Goal: Obtain resource: Obtain resource

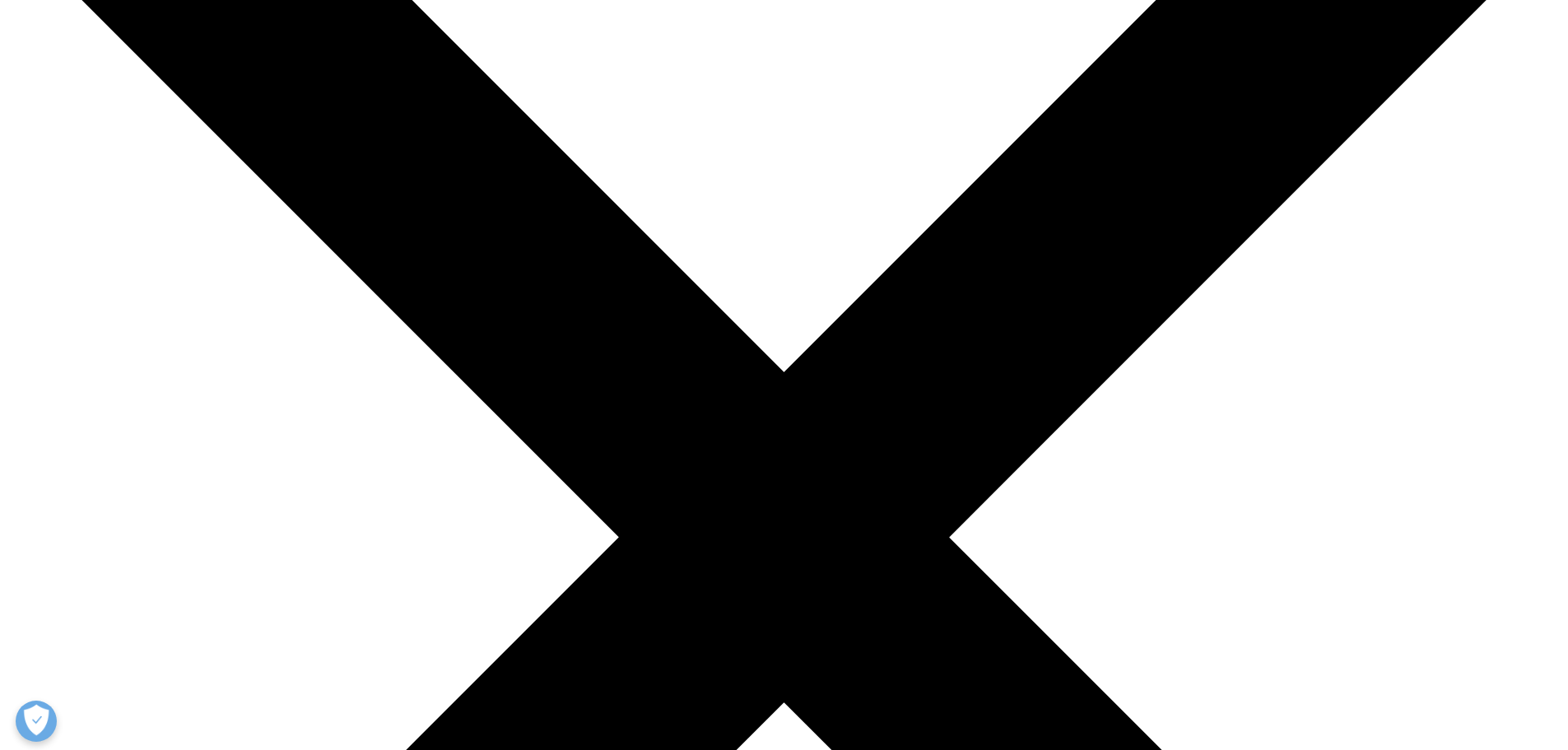
scroll to position [329, 0]
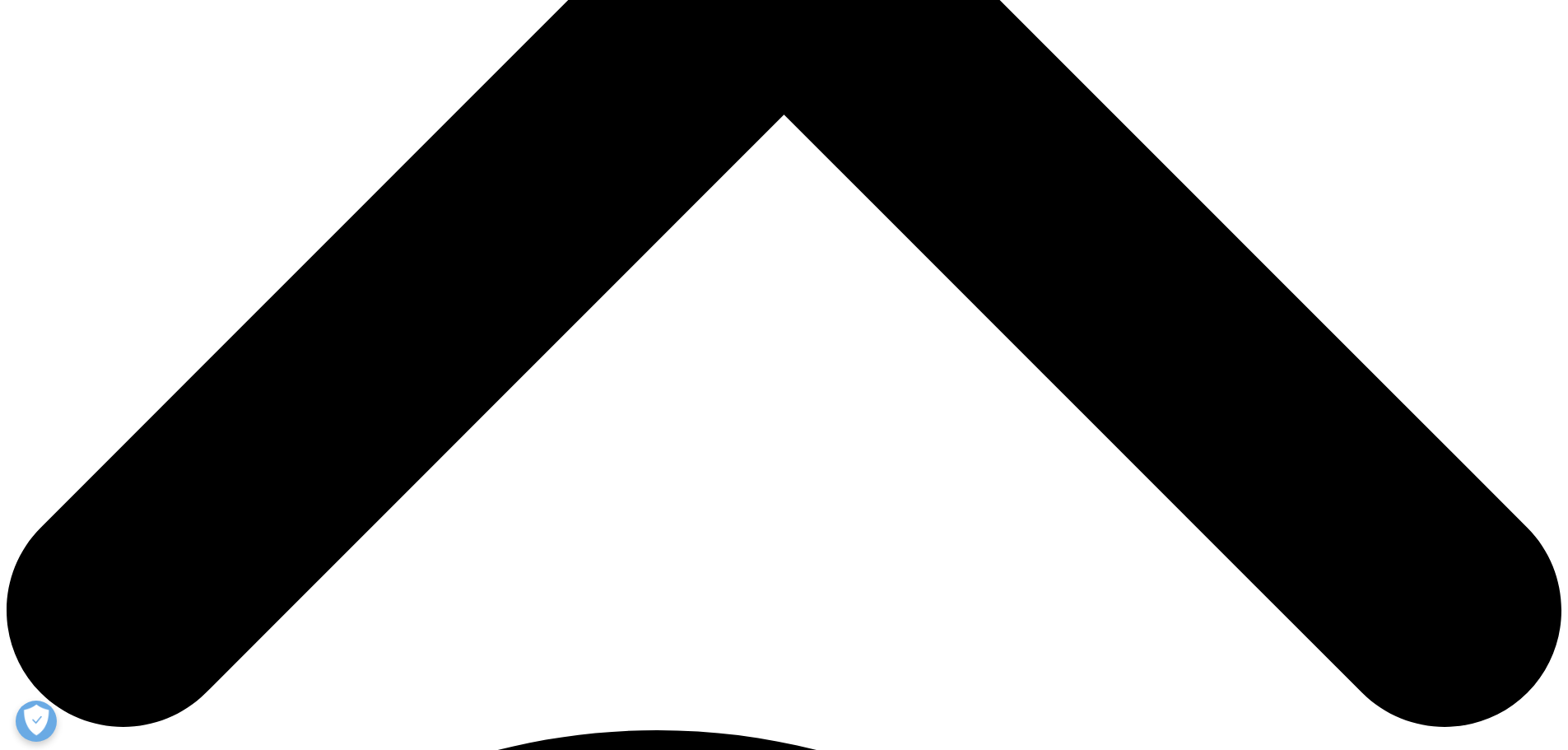
scroll to position [823, 0]
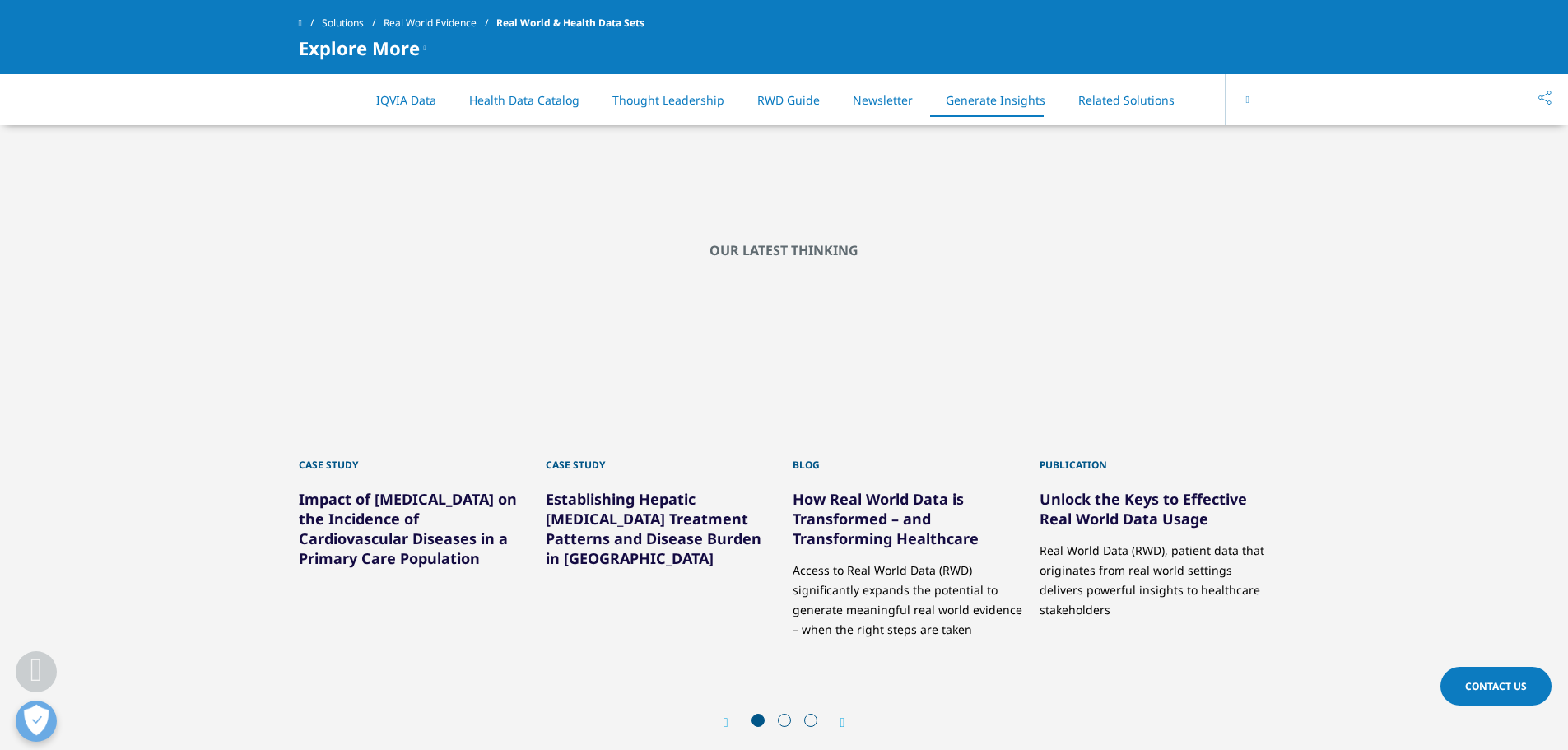
scroll to position [4281, 0]
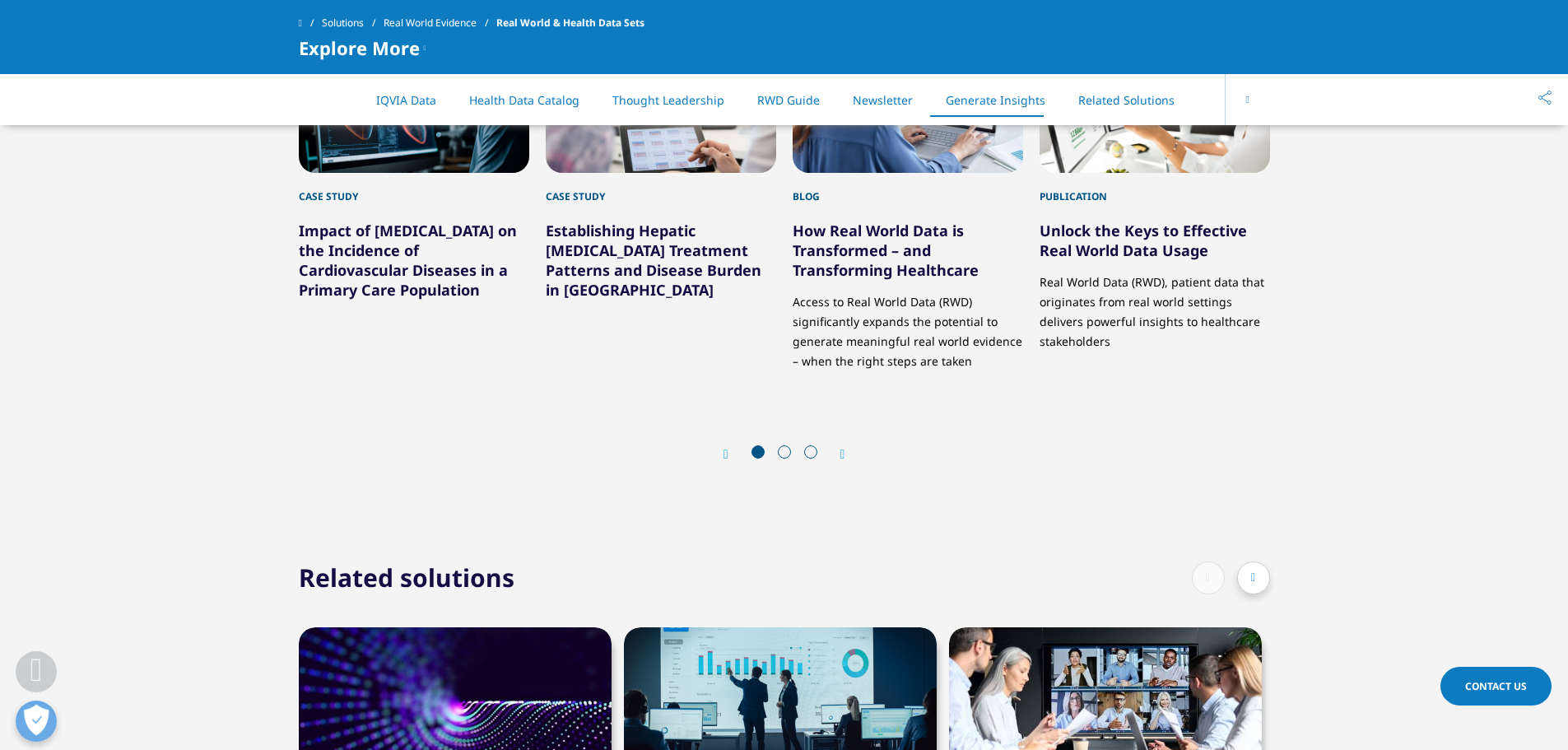
click at [786, 449] on span at bounding box center [784, 452] width 13 height 13
click at [806, 448] on span at bounding box center [811, 452] width 13 height 13
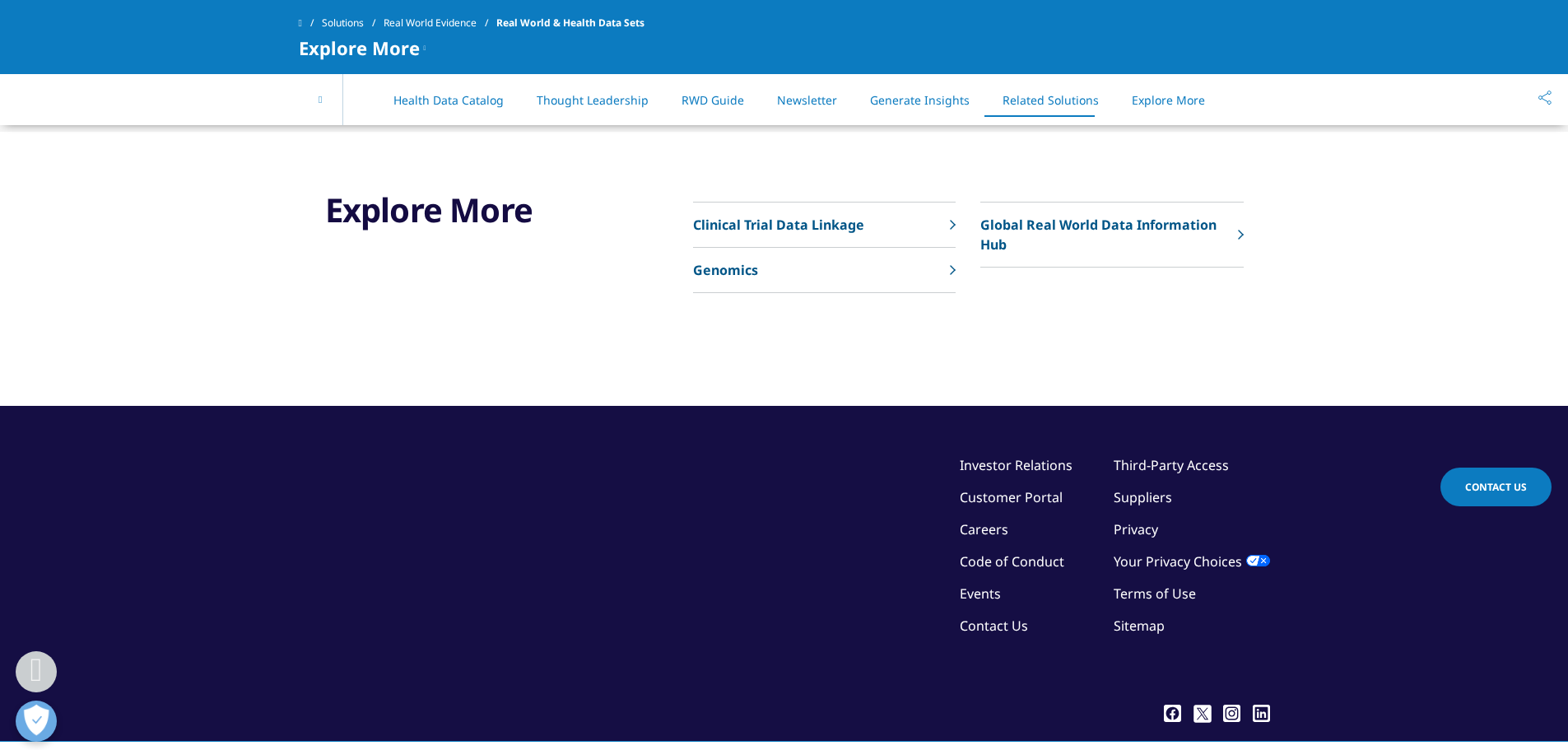
scroll to position [5021, 0]
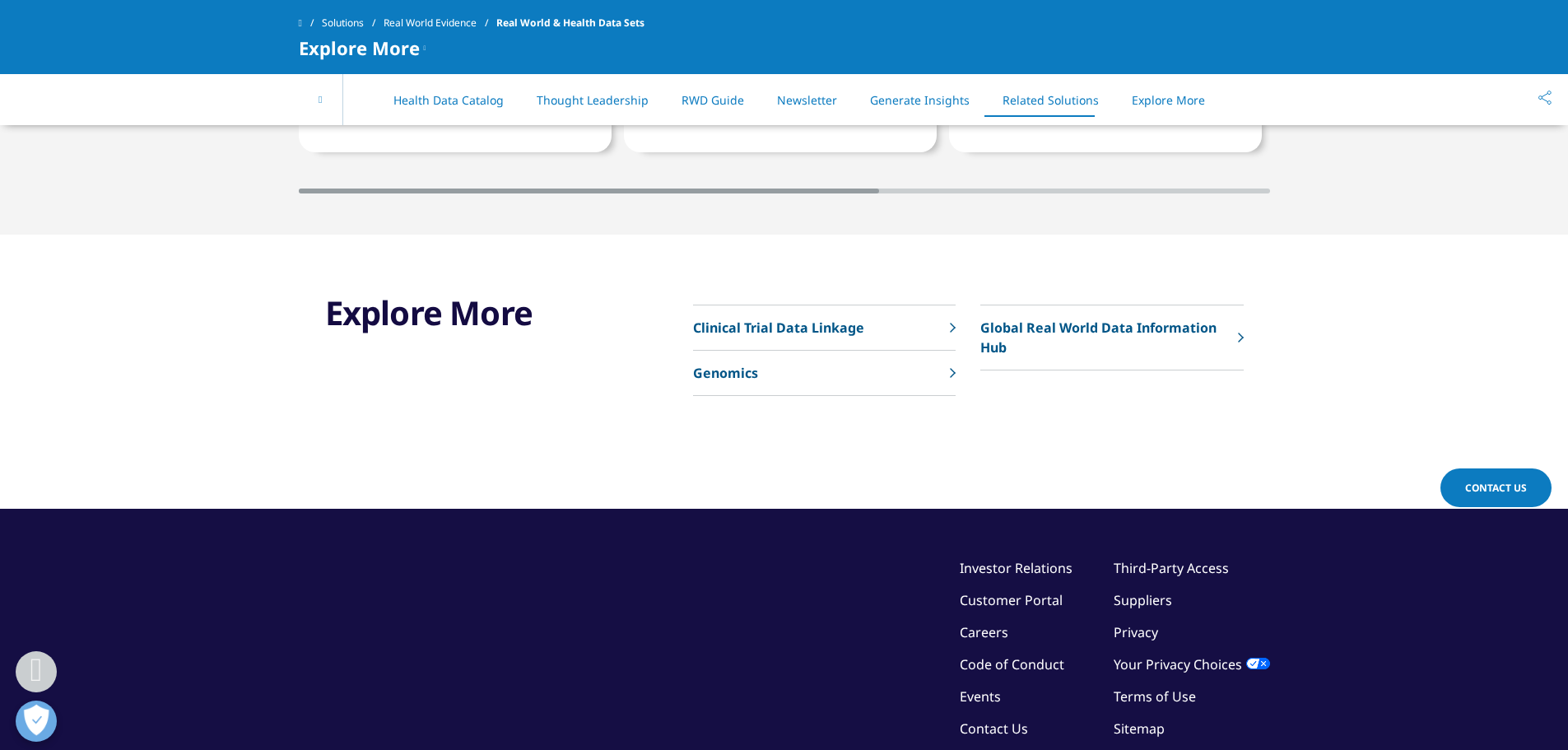
click at [779, 333] on p "Clinical Trial Data Linkage" at bounding box center [778, 327] width 172 height 20
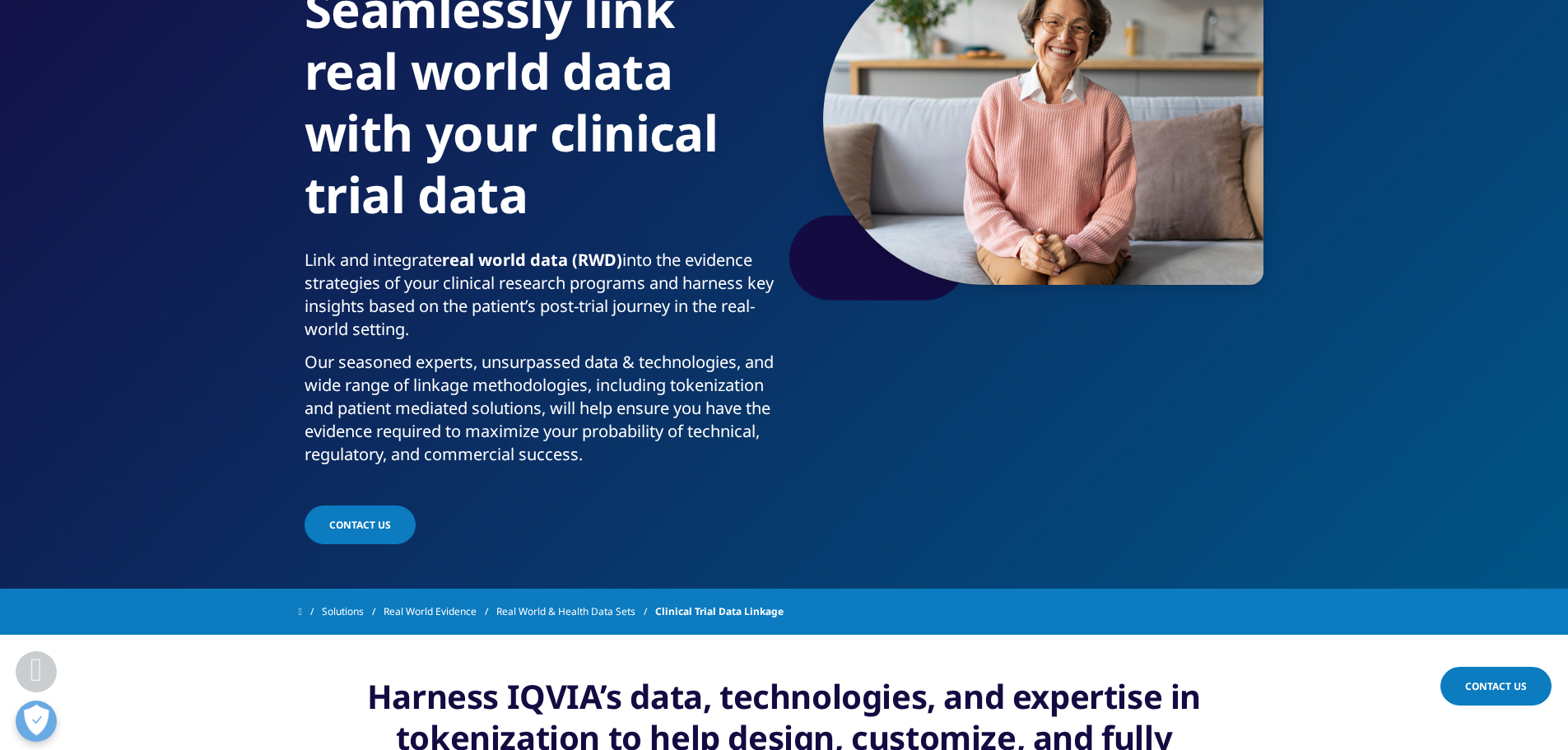
scroll to position [165, 0]
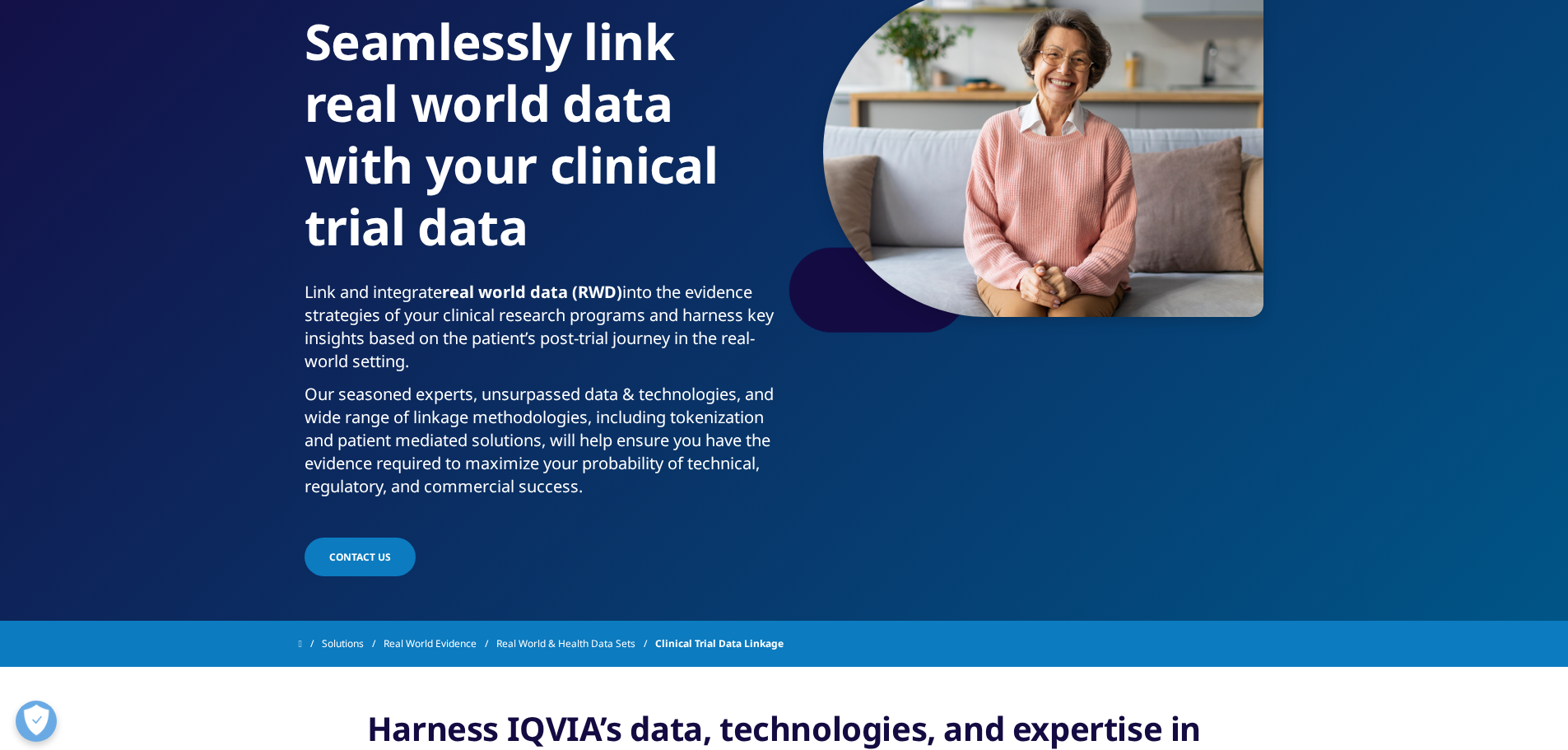
click at [604, 642] on link "Real World & Health Data Sets" at bounding box center [575, 644] width 158 height 30
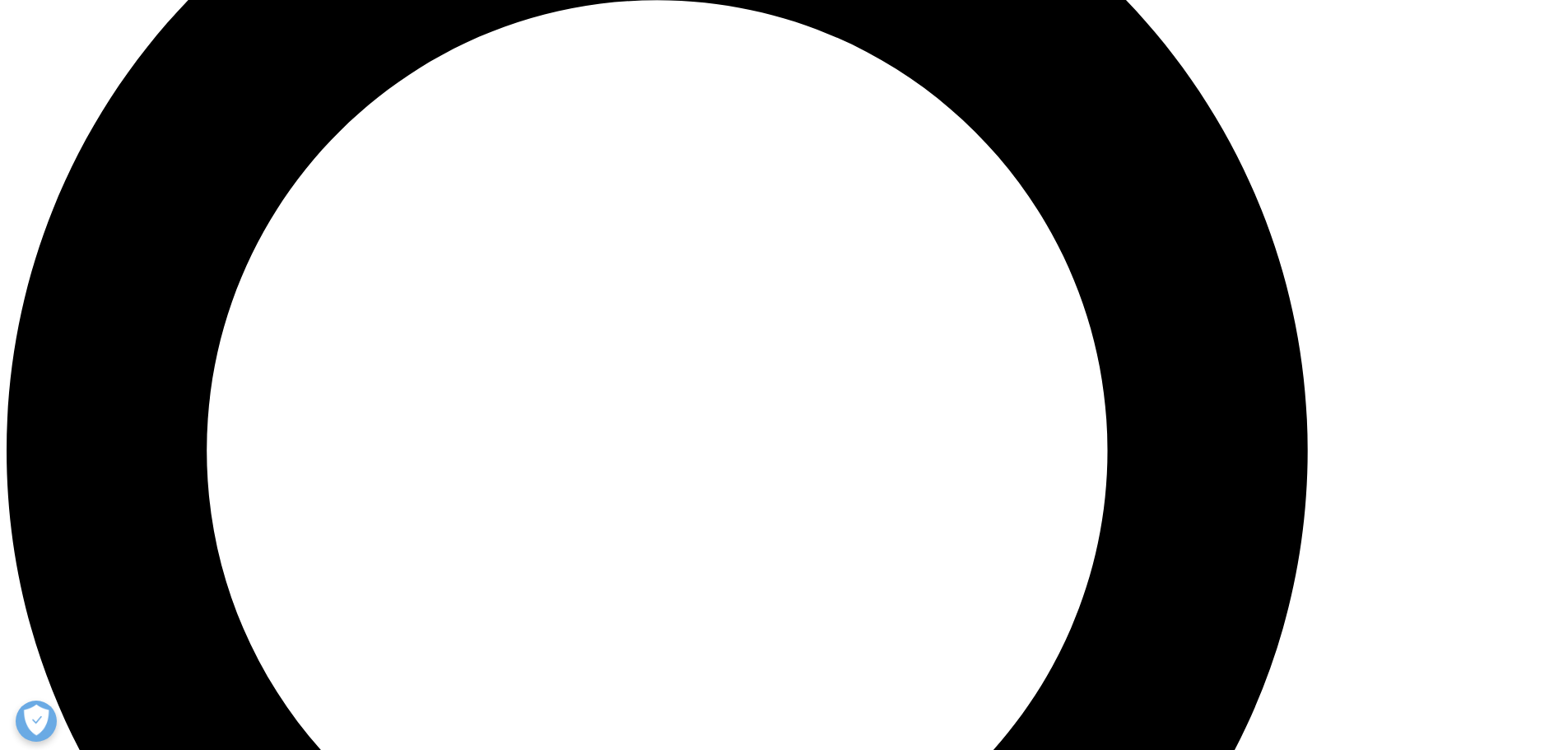
scroll to position [1975, 0]
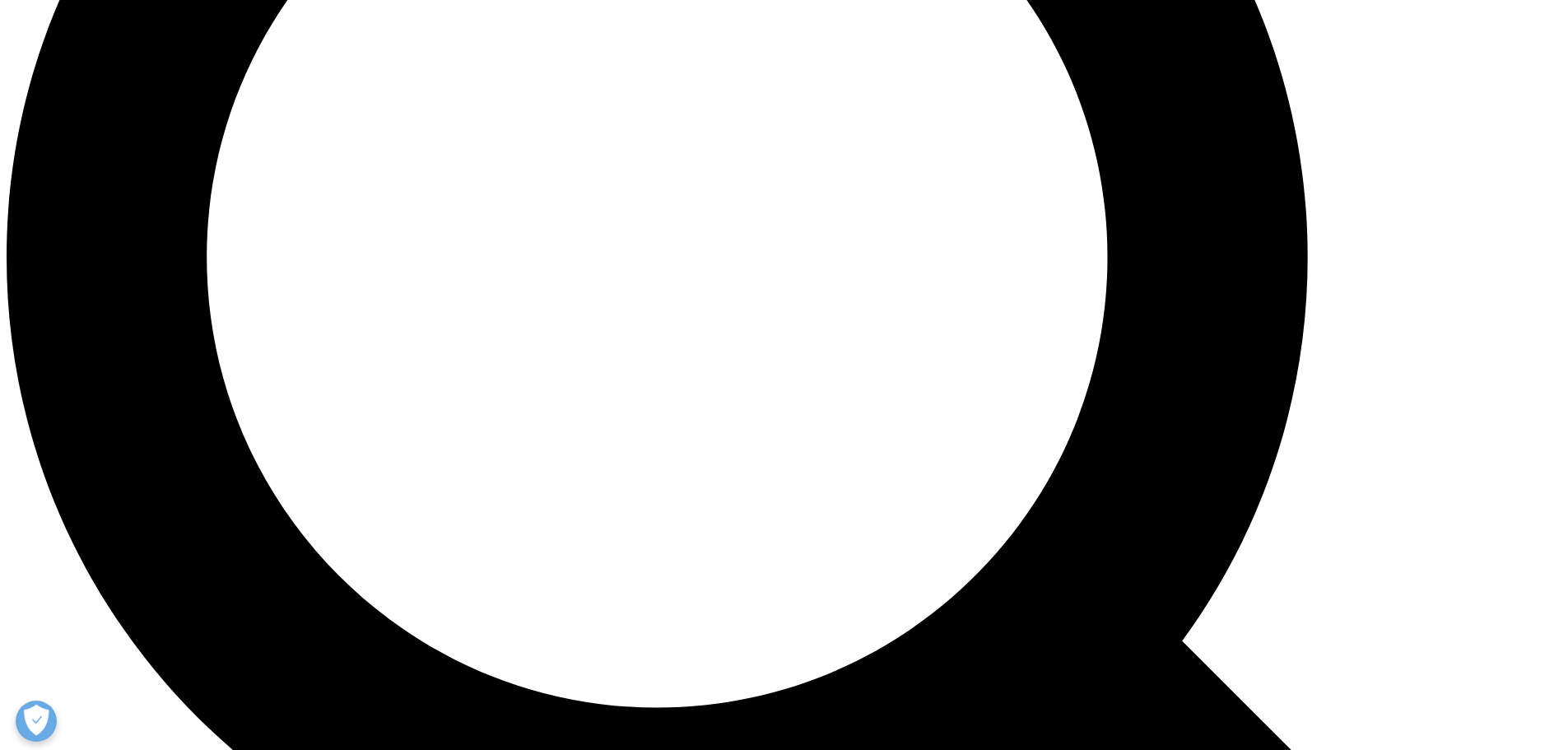
drag, startPoint x: 804, startPoint y: 415, endPoint x: 796, endPoint y: 417, distance: 8.2
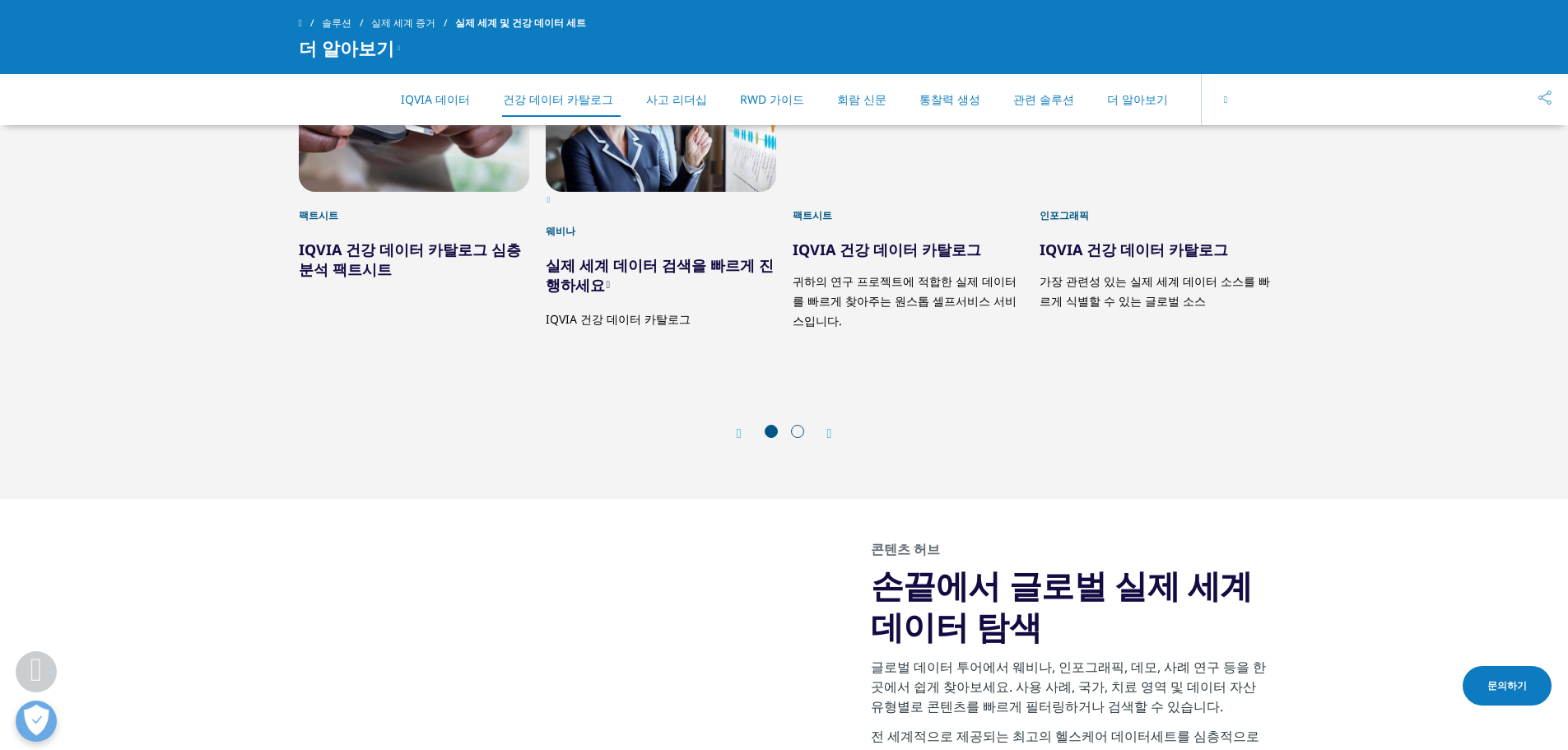
click at [798, 425] on div at bounding box center [784, 433] width 52 height 17
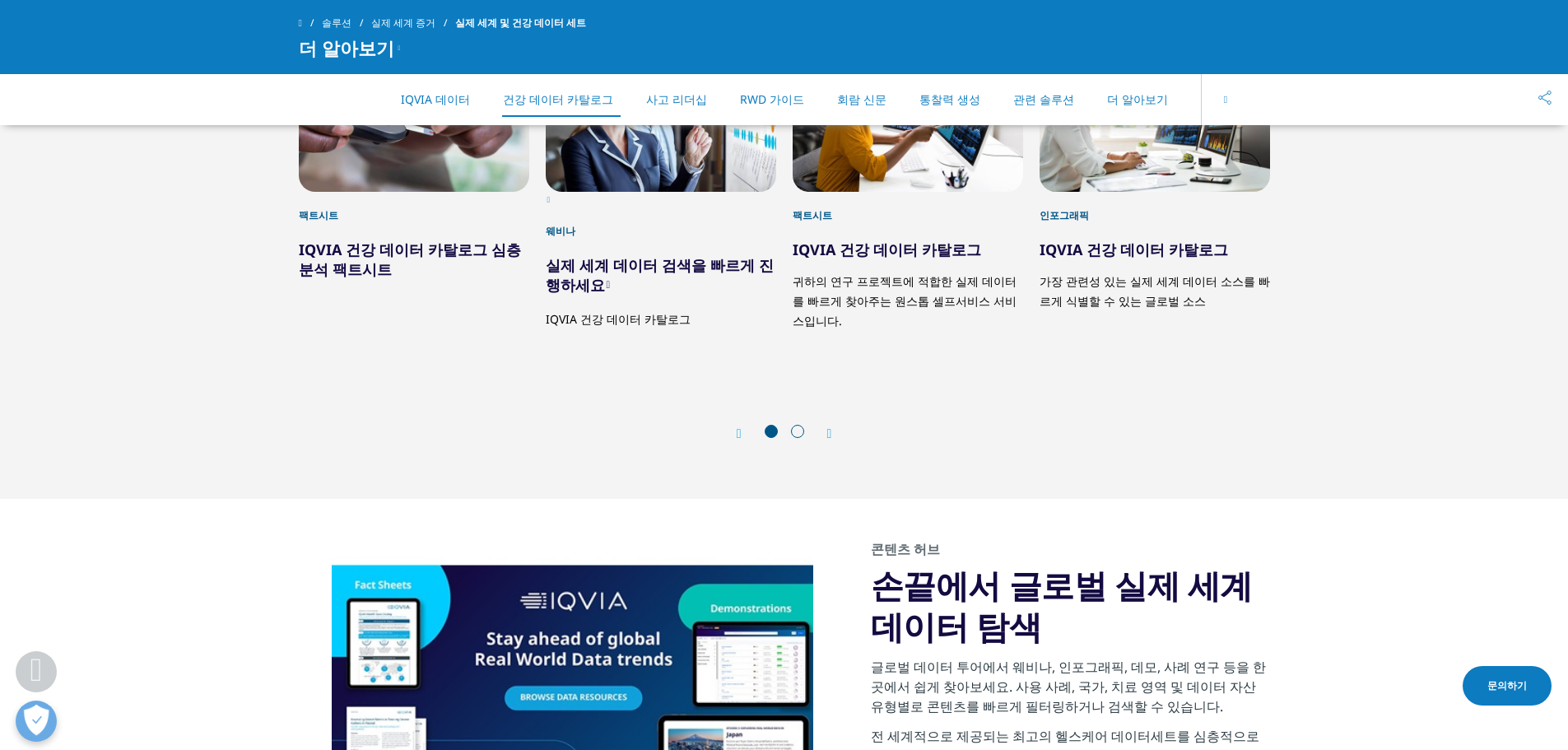
click at [793, 425] on span at bounding box center [798, 431] width 13 height 13
drag, startPoint x: 839, startPoint y: 416, endPoint x: 831, endPoint y: 408, distance: 11.3
click at [838, 416] on div "Prev Next" at bounding box center [784, 432] width 971 height 50
click at [831, 426] on div "Next" at bounding box center [821, 433] width 22 height 16
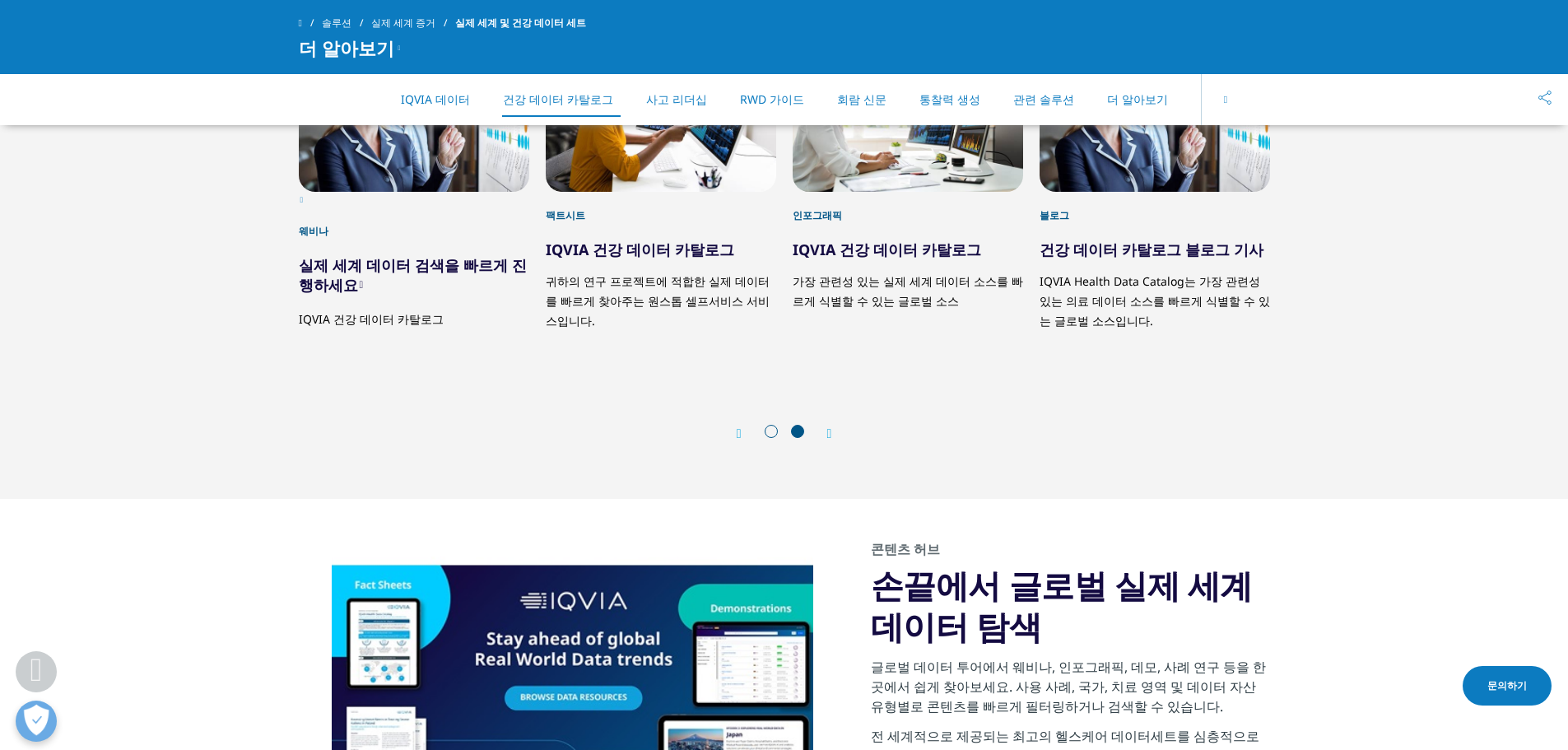
click at [831, 426] on div "Next" at bounding box center [821, 433] width 22 height 16
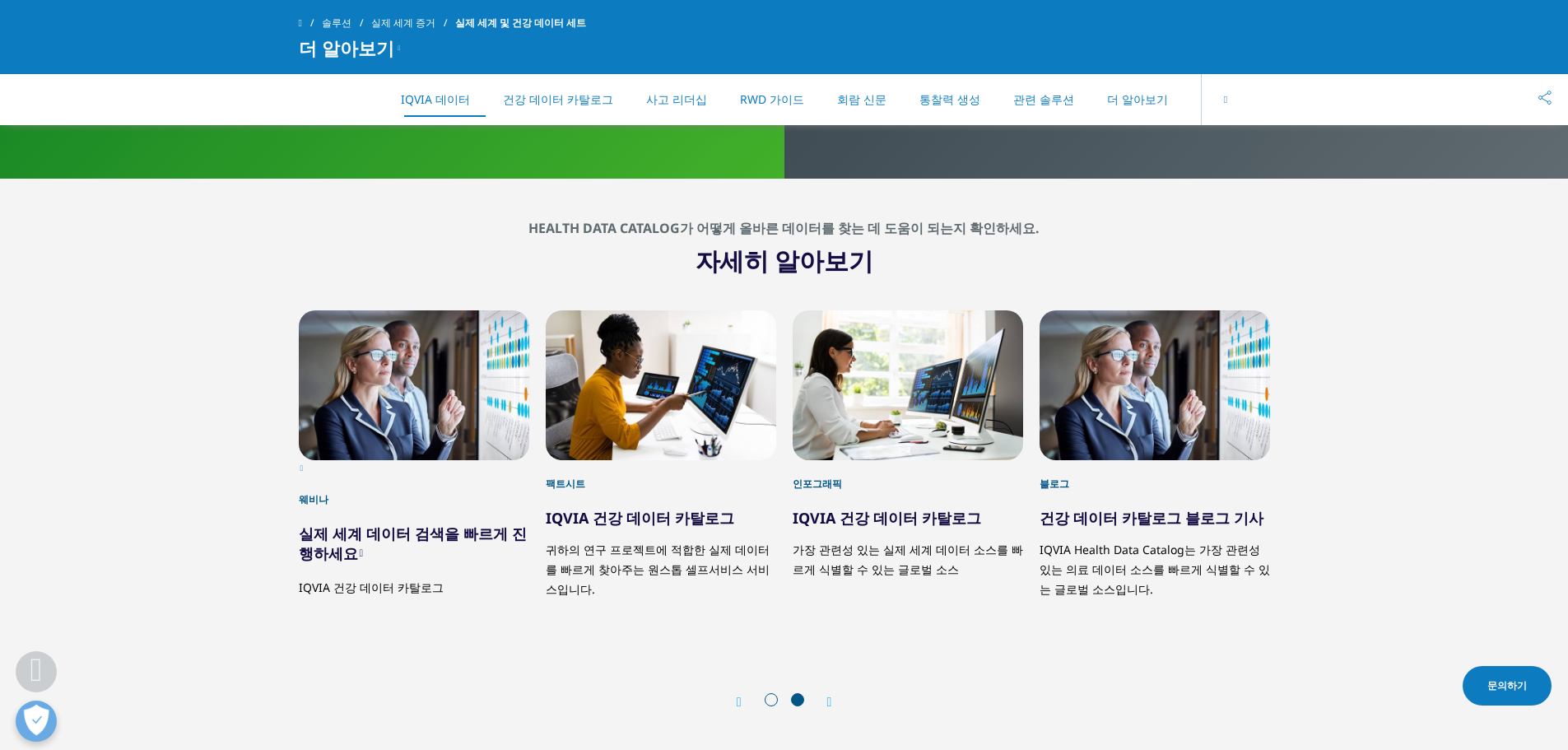
scroll to position [1811, 0]
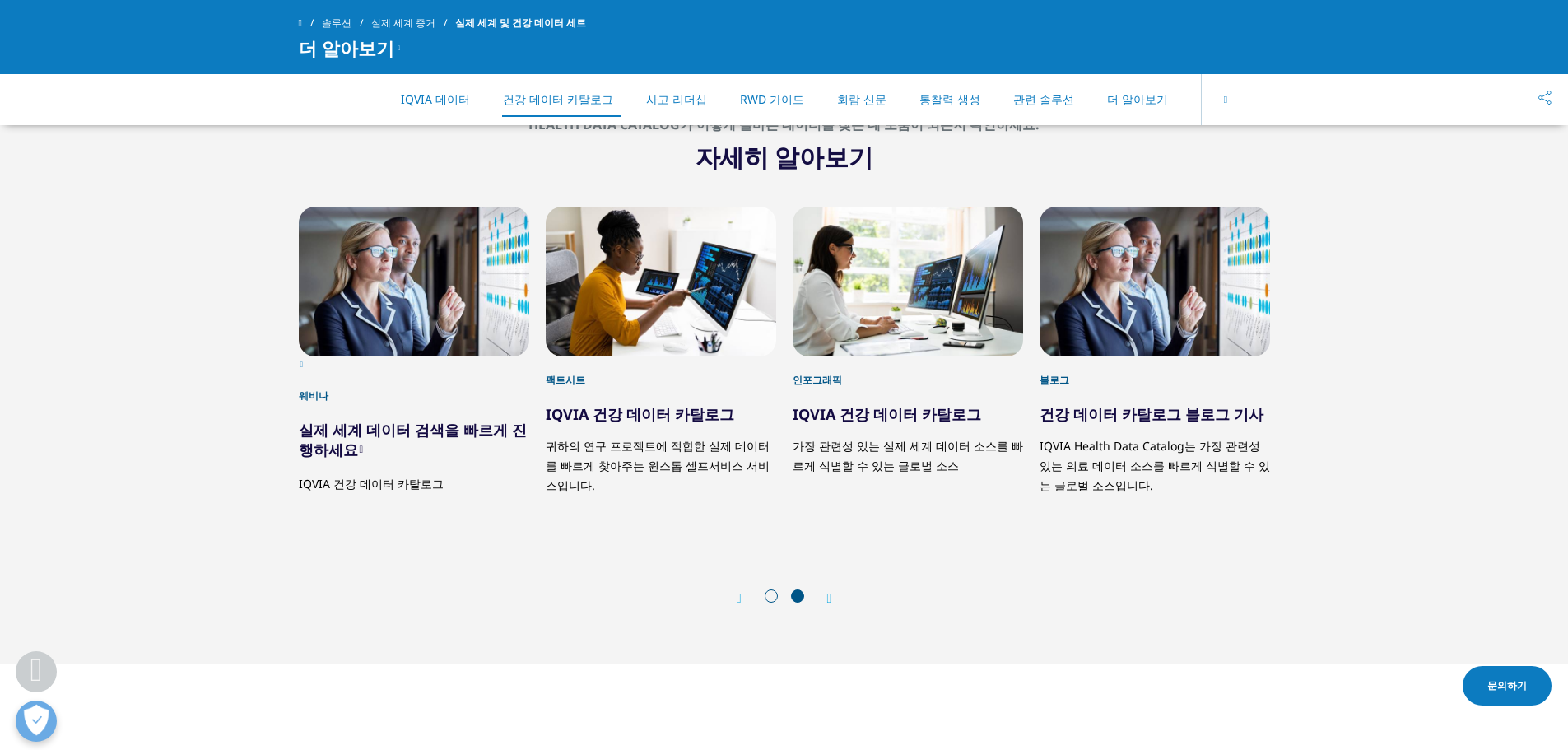
click at [773, 590] on span at bounding box center [771, 596] width 13 height 13
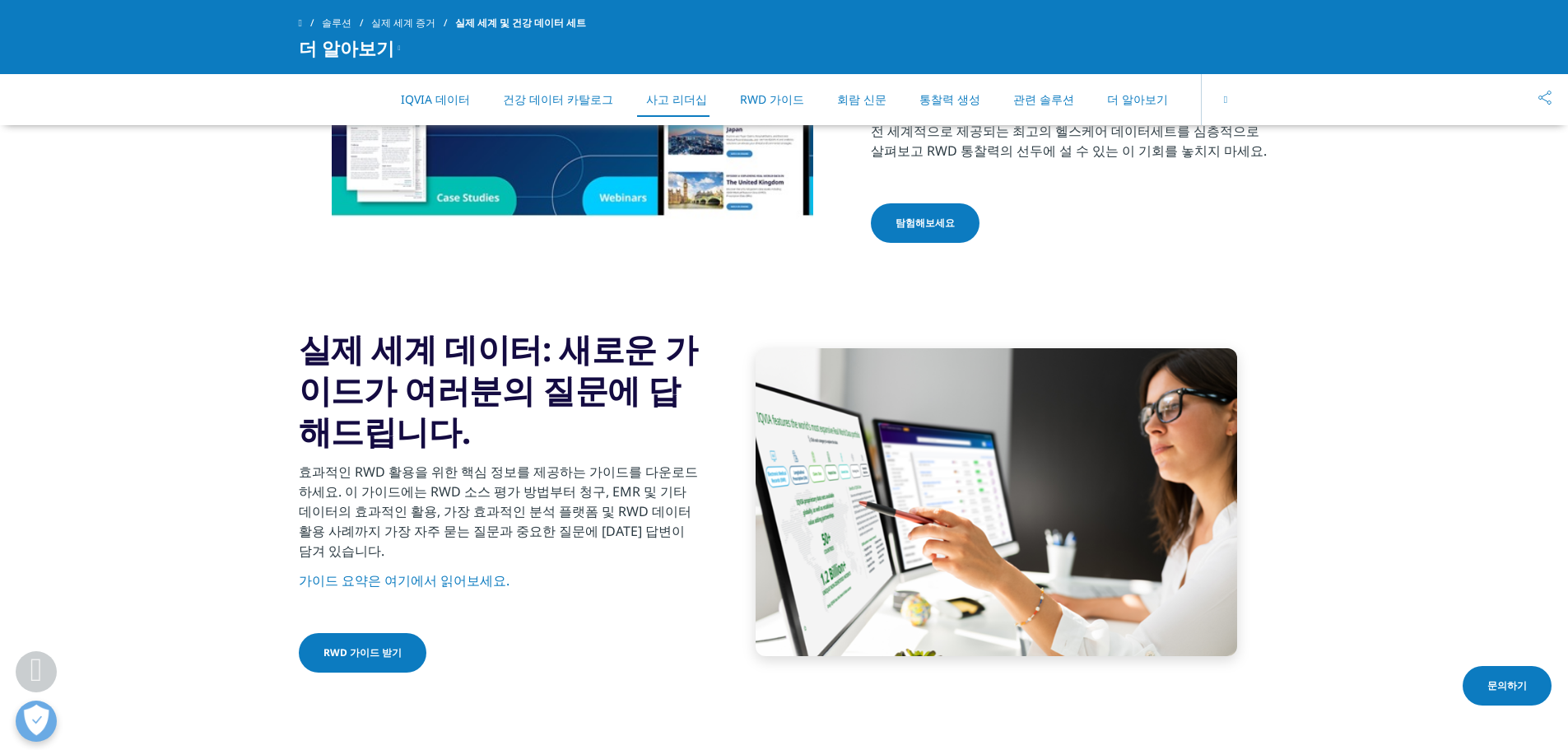
scroll to position [2552, 0]
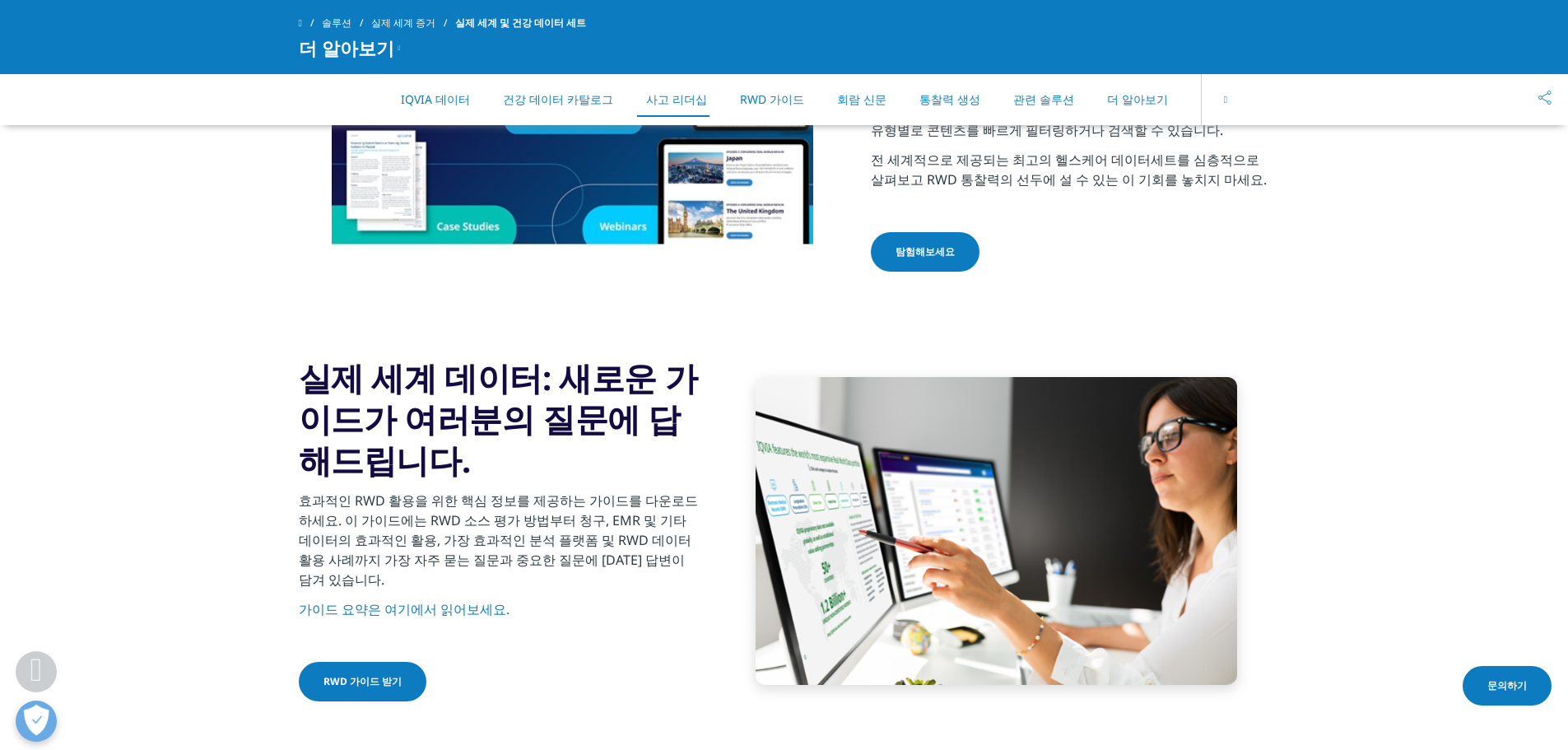
click at [329, 662] on link "RWD 가이드 받기" at bounding box center [363, 682] width 127 height 39
click at [373, 662] on link "RWD 가이드 받기" at bounding box center [363, 682] width 127 height 39
click at [367, 674] on font "RWD 가이드 받기" at bounding box center [362, 681] width 78 height 14
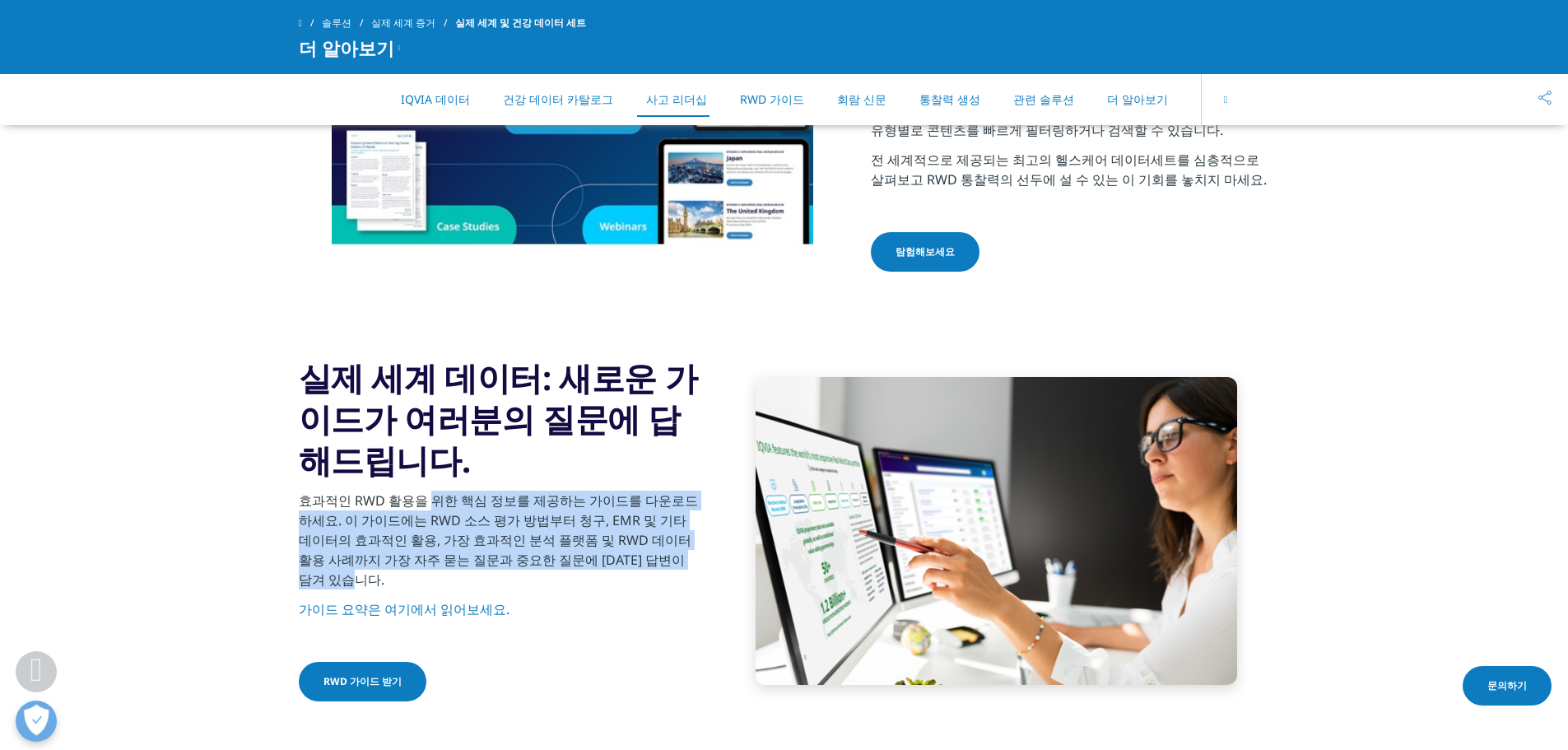
drag, startPoint x: 421, startPoint y: 492, endPoint x: 692, endPoint y: 550, distance: 277.1
click at [692, 550] on p "효과적인 RWD 활용을 위한 핵심 정보를 제공하는 가이드를 다운로드하세요. 이 가이드에는 RWD 소스 평가 방법부터 청구, EMR 및 기타 데…" at bounding box center [499, 545] width 399 height 109
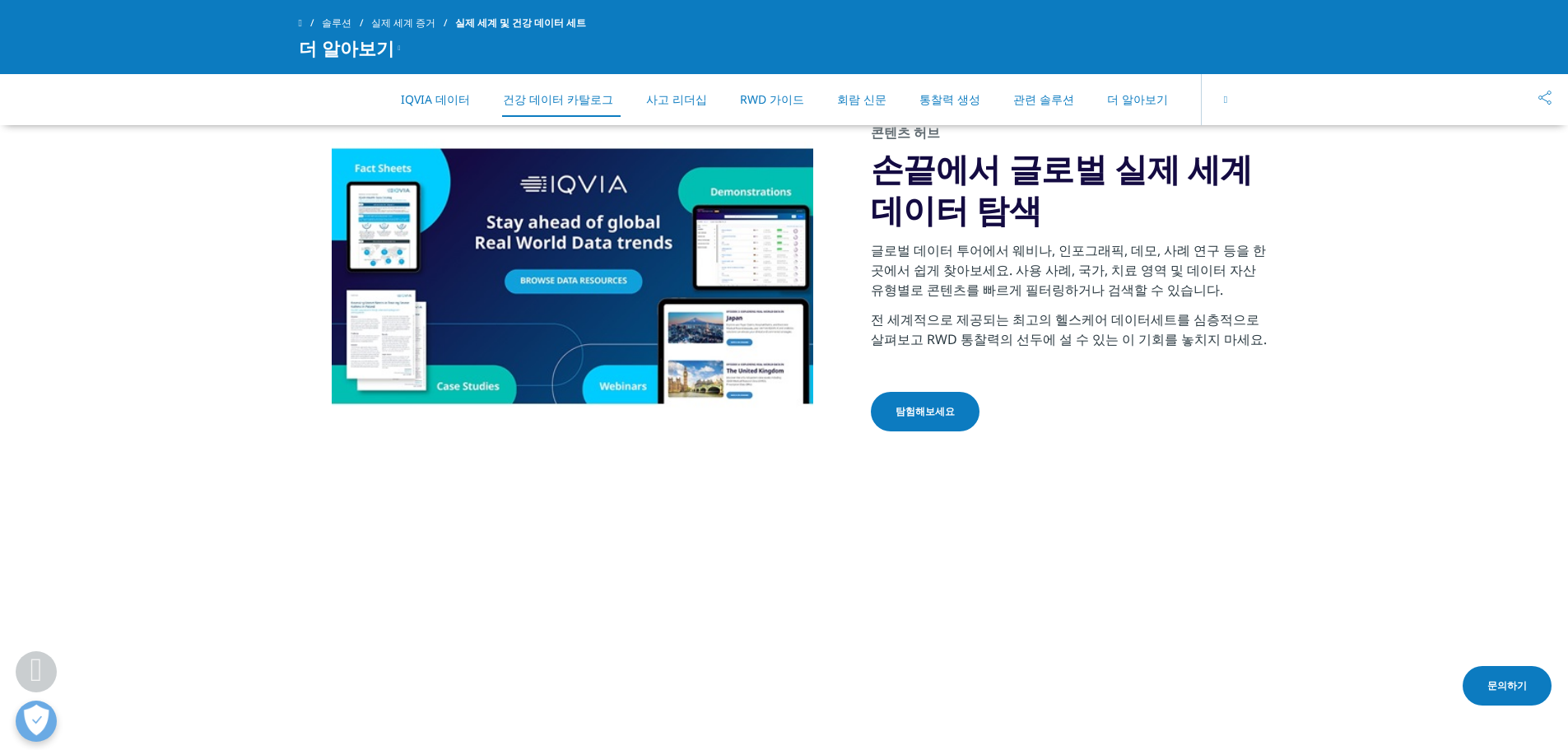
scroll to position [2223, 0]
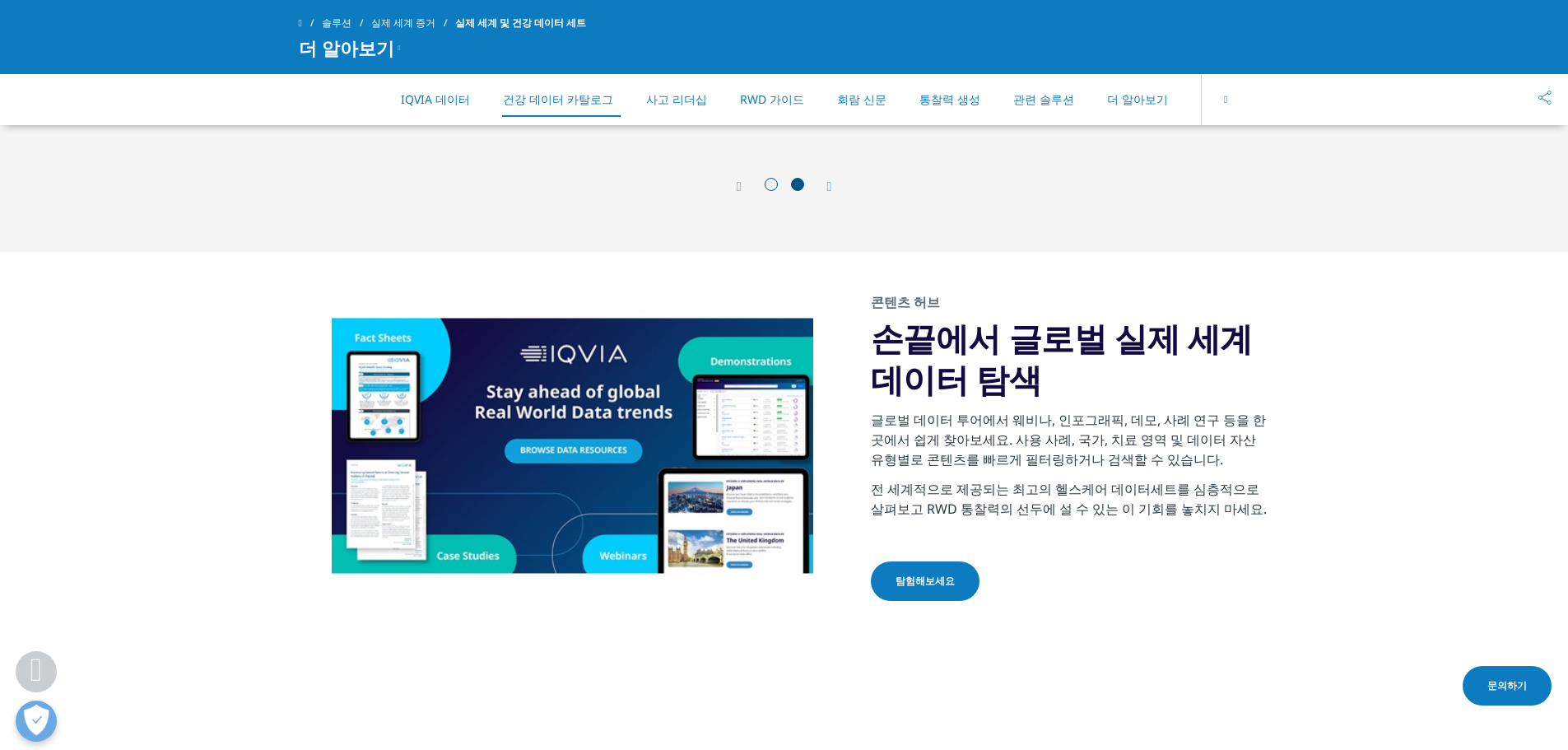
drag, startPoint x: 998, startPoint y: 361, endPoint x: 988, endPoint y: 471, distance: 110.5
click at [988, 471] on div "콘텐츠 허브 손끝에서 글로벌 실제 세계 데이터 탐색 글로벌 데이터 투어에서 웨비나, 인포그래픽, 데모, 사례 연구 등을 한 곳에서 쉽게 찾아보…" at bounding box center [1070, 449] width 399 height 311
click at [928, 574] on font "탐험해보세요" at bounding box center [924, 580] width 59 height 14
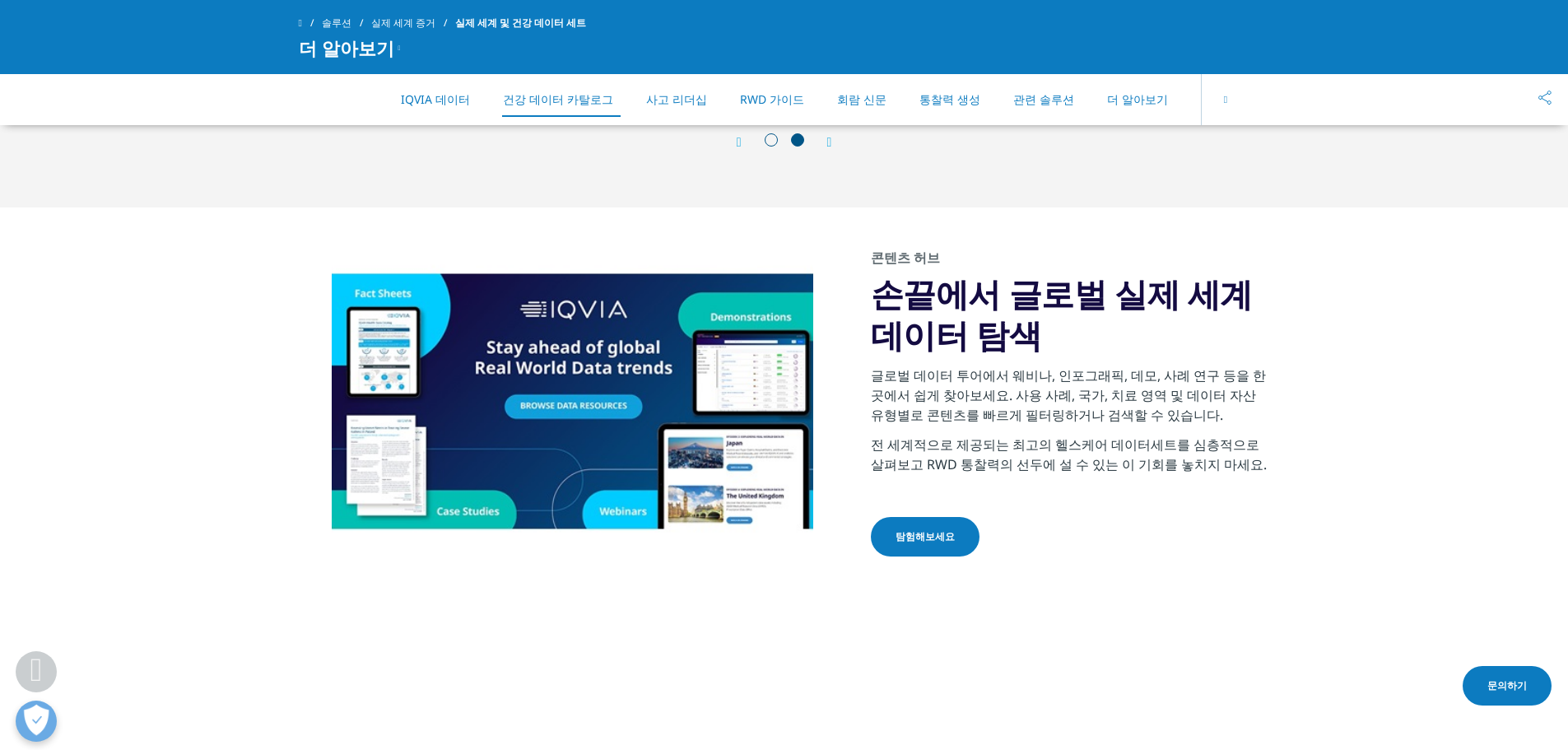
scroll to position [2304, 0]
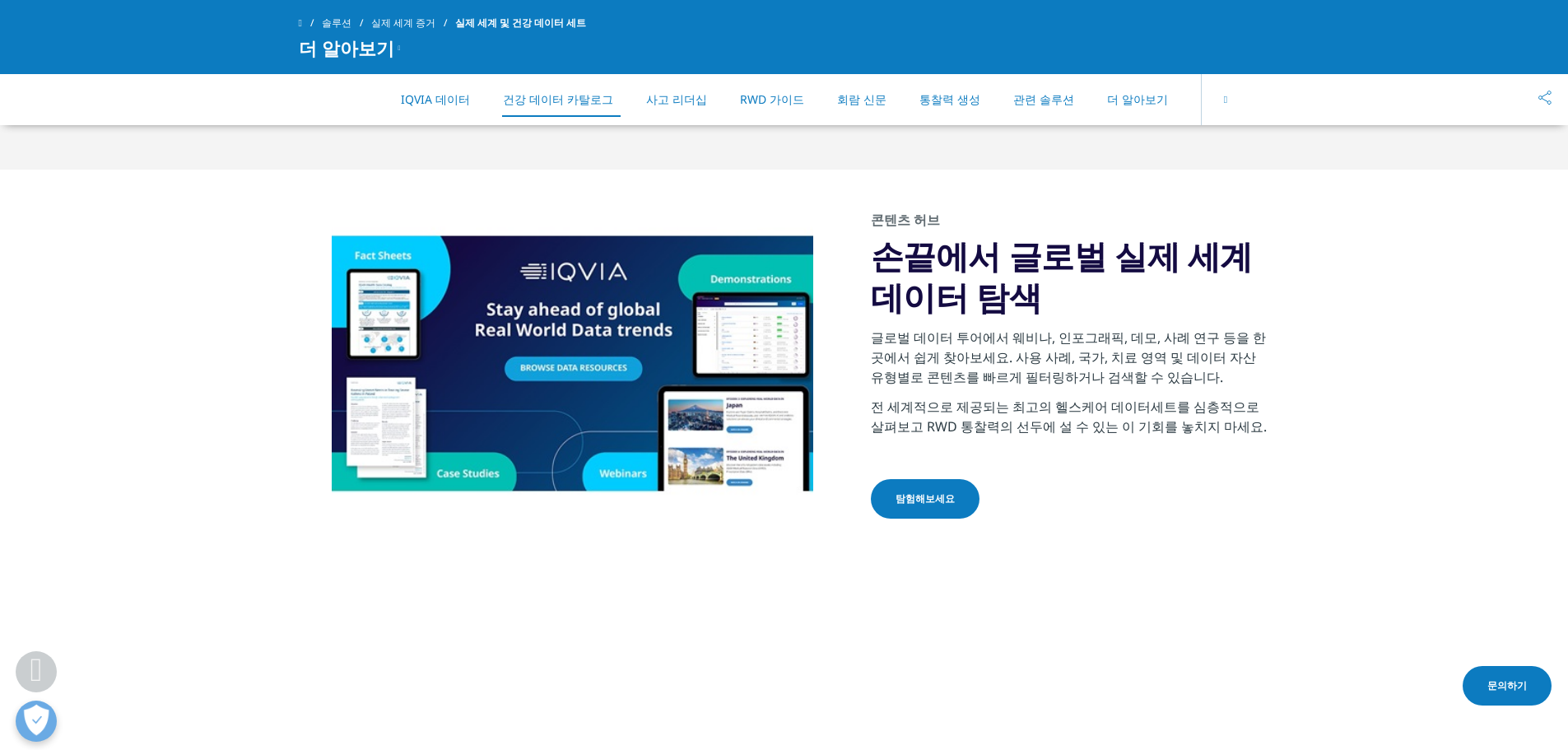
click at [974, 484] on link "탐험해보세요" at bounding box center [925, 499] width 109 height 39
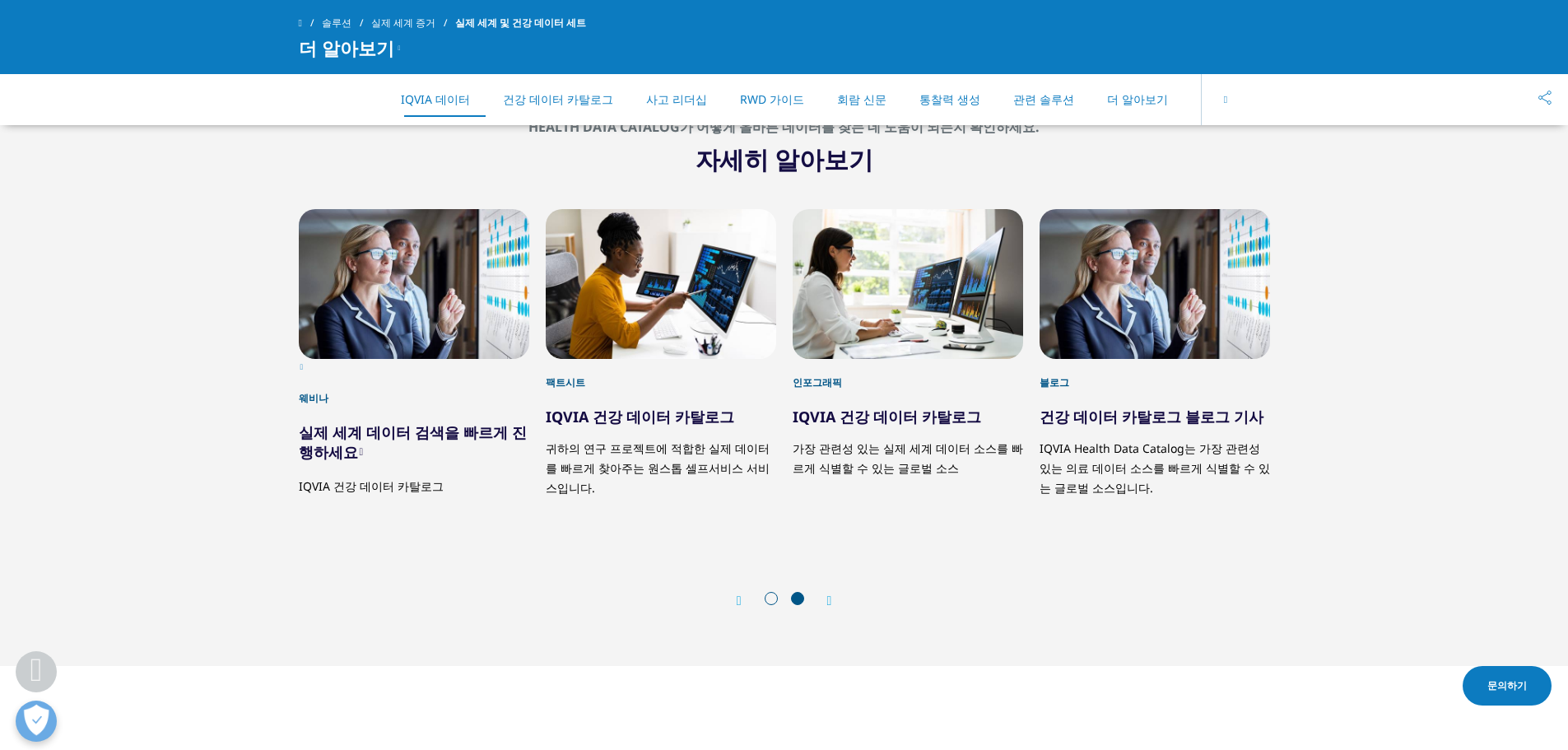
scroll to position [1681, 0]
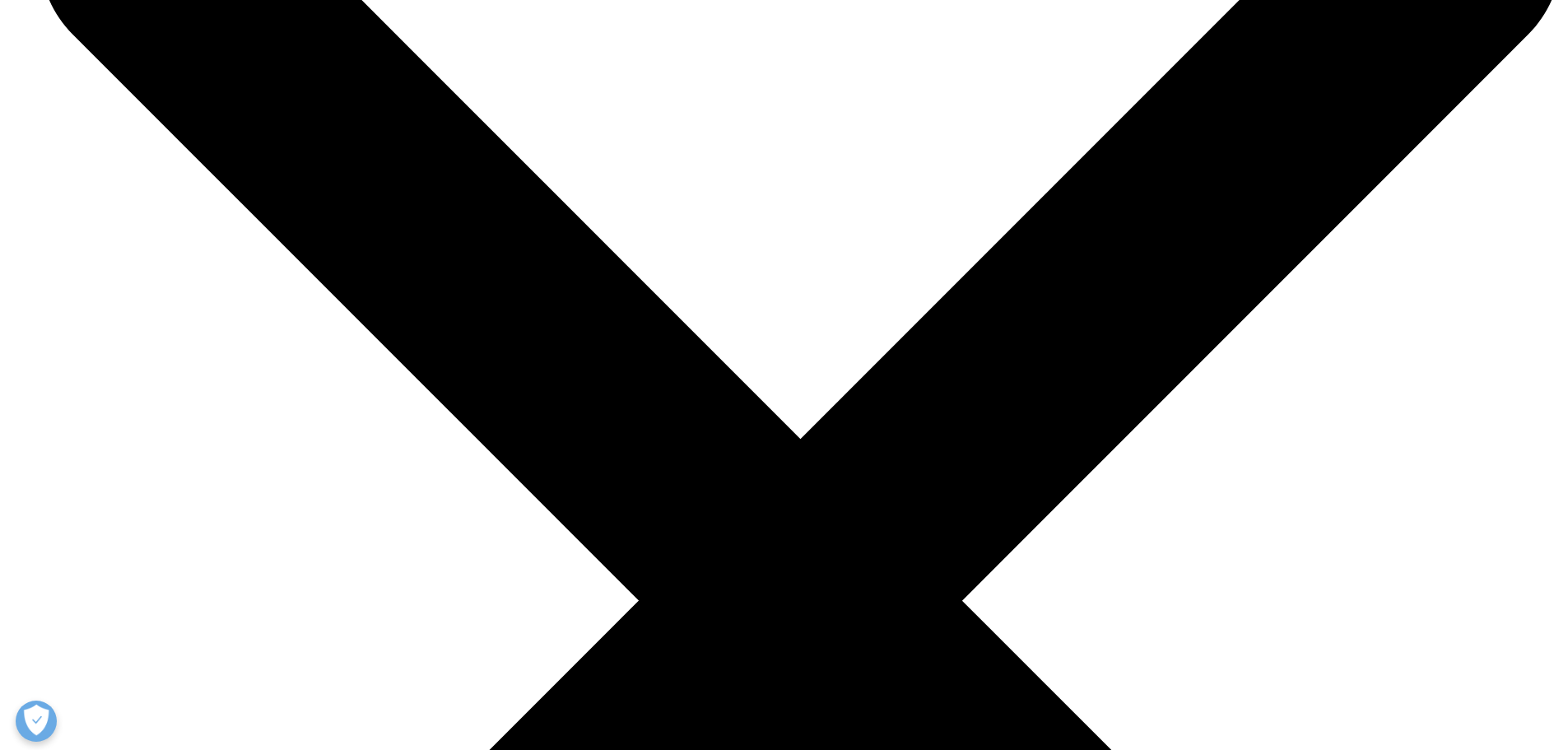
scroll to position [6994, 0]
